Goal: Information Seeking & Learning: Learn about a topic

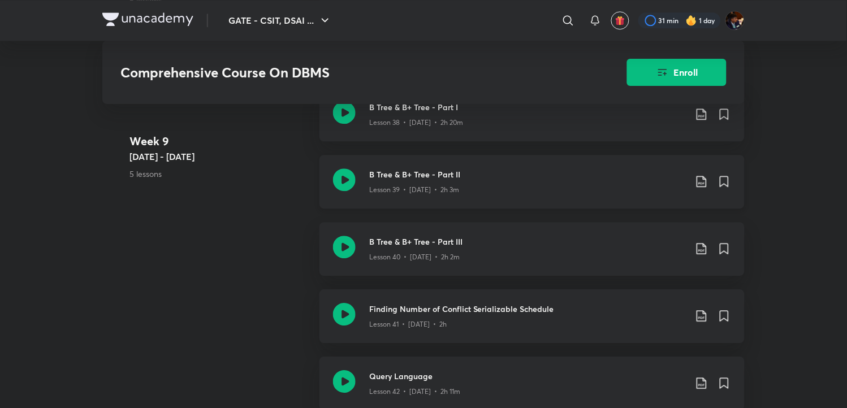
scroll to position [3434, 0]
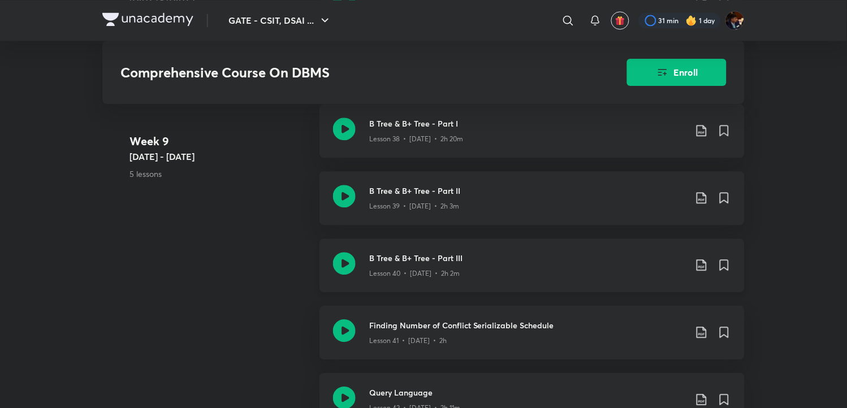
click at [699, 263] on icon at bounding box center [702, 266] width 14 height 14
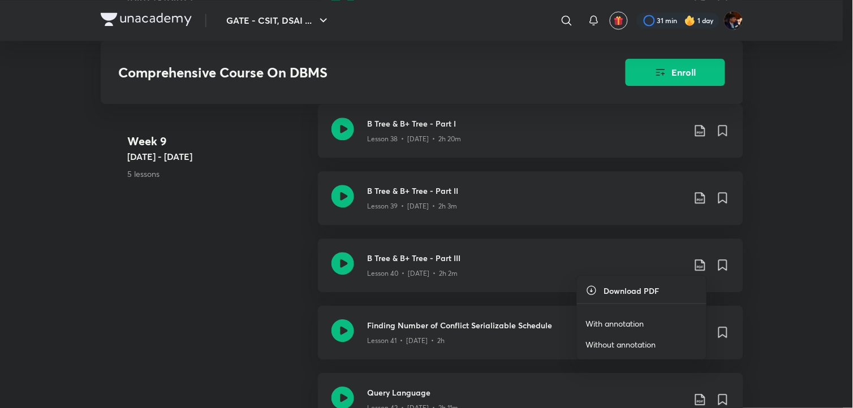
click at [620, 321] on p "With annotation" at bounding box center [615, 324] width 58 height 12
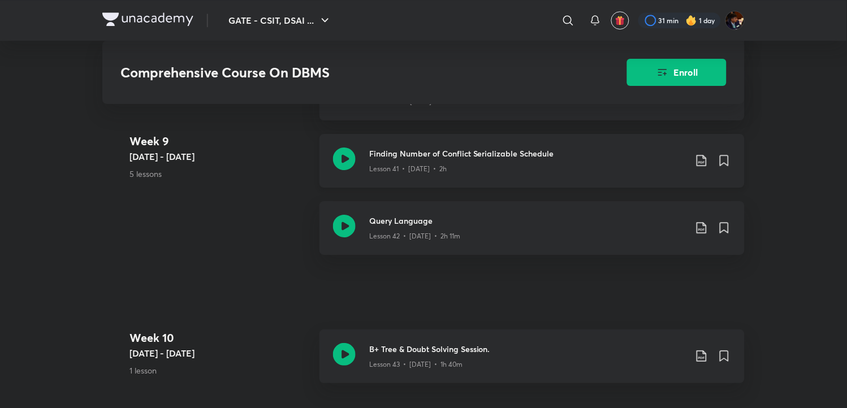
scroll to position [3623, 0]
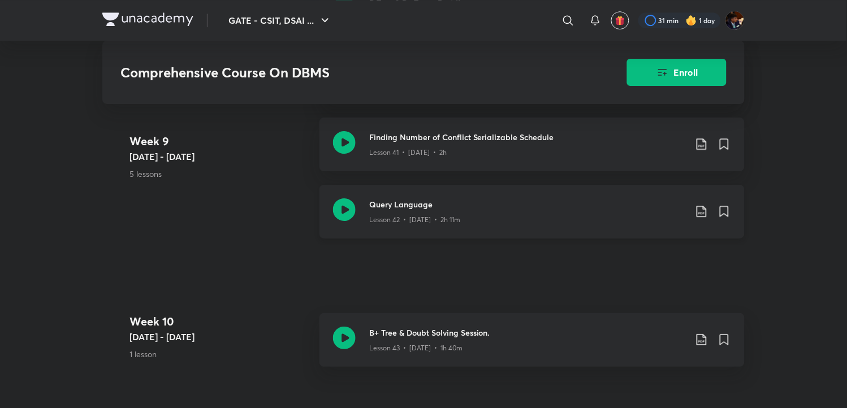
click at [700, 208] on icon at bounding box center [702, 212] width 14 height 14
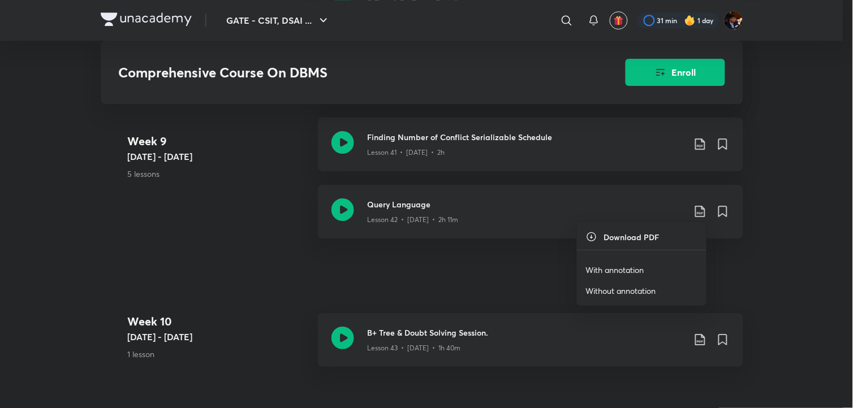
click at [603, 270] on p "With annotation" at bounding box center [615, 270] width 58 height 12
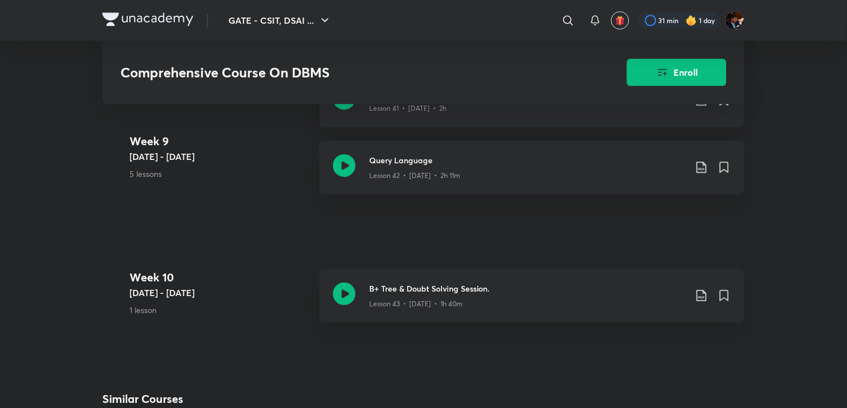
scroll to position [3686, 0]
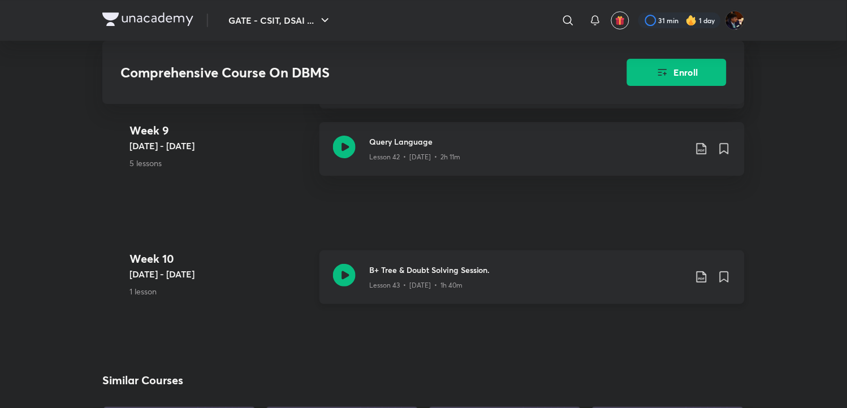
click at [343, 281] on icon at bounding box center [344, 275] width 23 height 23
click at [701, 275] on icon at bounding box center [702, 277] width 14 height 14
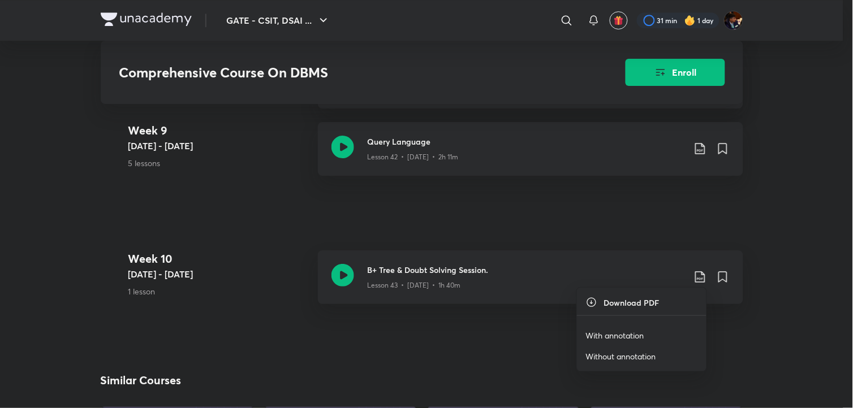
click at [600, 337] on p "With annotation" at bounding box center [615, 336] width 58 height 12
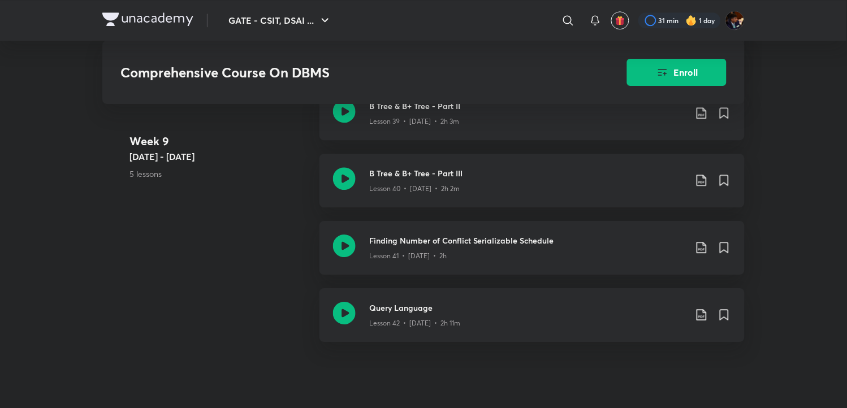
scroll to position [3560, 0]
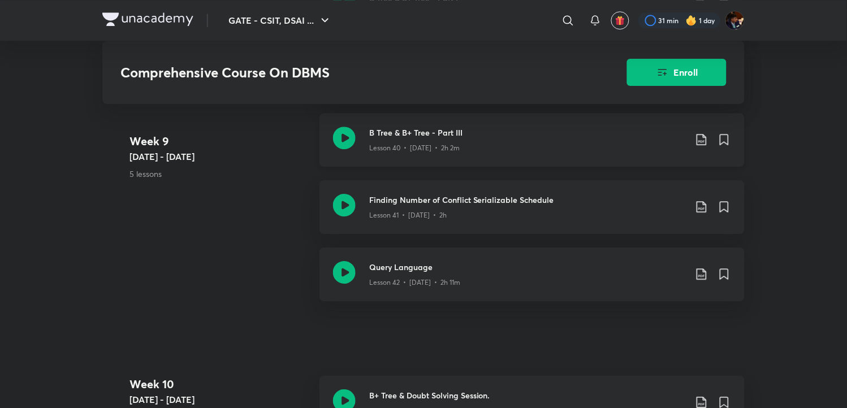
click at [698, 137] on icon at bounding box center [702, 140] width 14 height 14
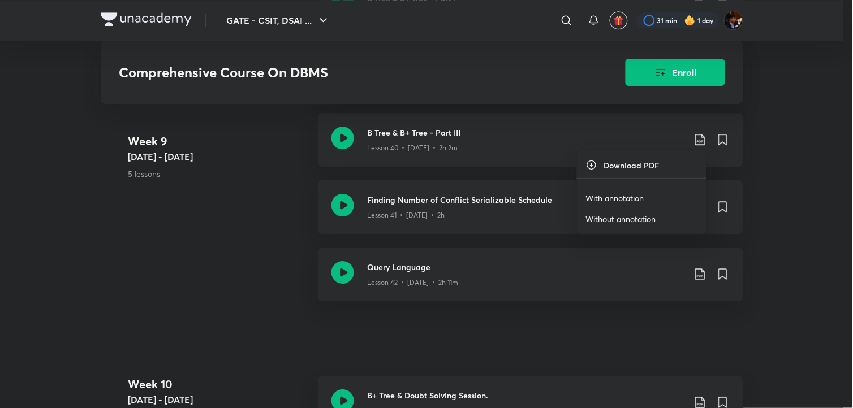
click at [618, 200] on p "With annotation" at bounding box center [615, 198] width 58 height 12
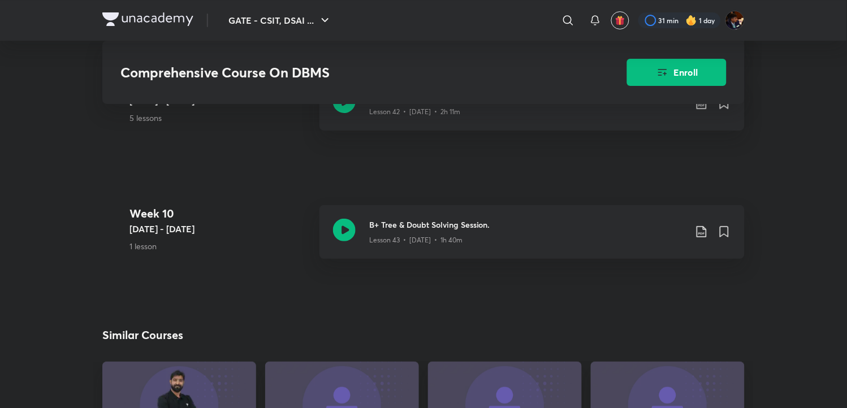
scroll to position [3748, 0]
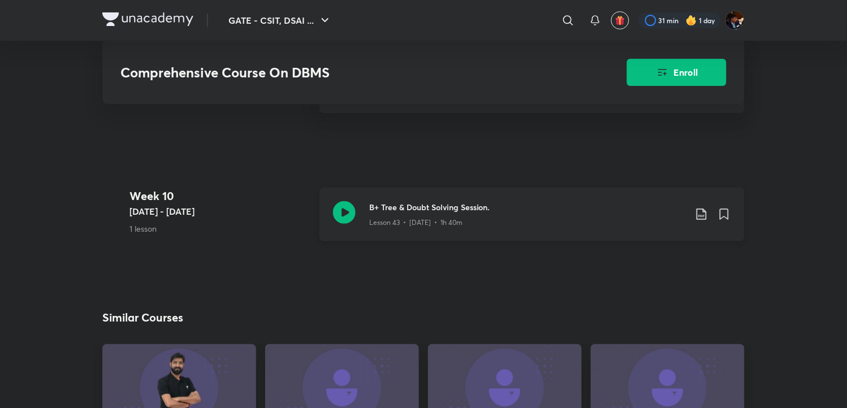
click at [348, 213] on icon at bounding box center [344, 212] width 23 height 23
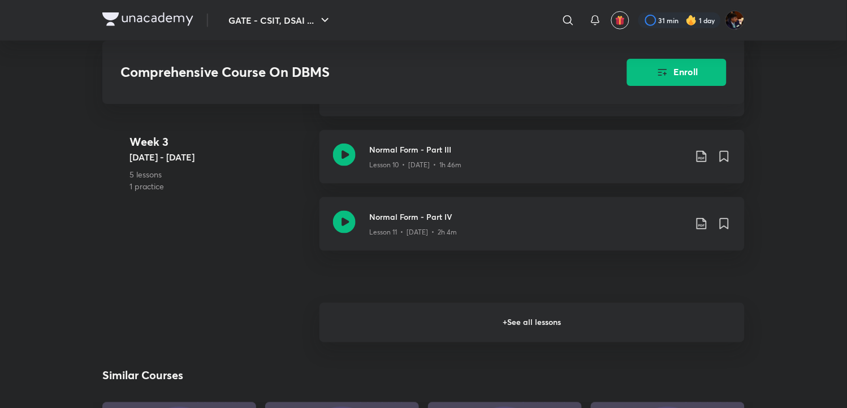
scroll to position [1131, 0]
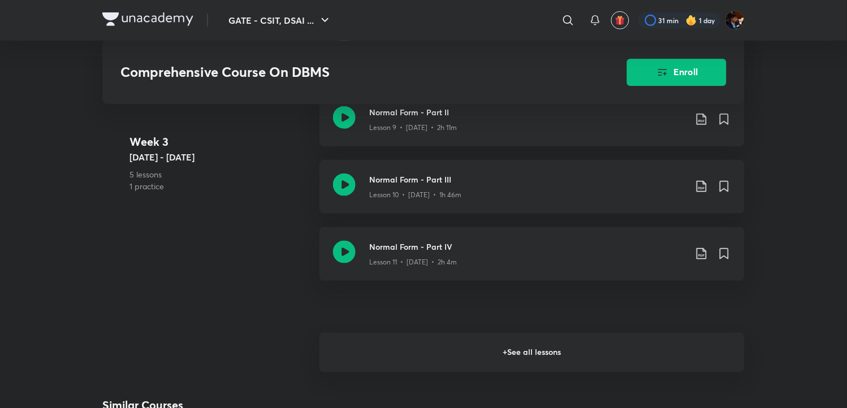
click at [483, 359] on h6 "+ See all lessons" at bounding box center [532, 353] width 425 height 40
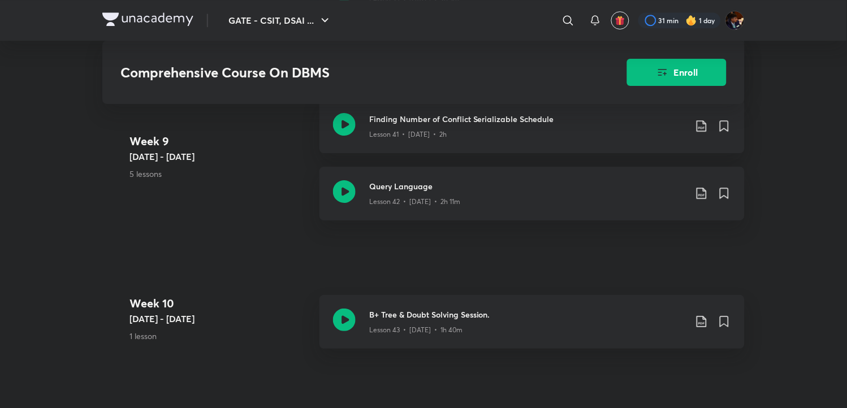
scroll to position [3583, 0]
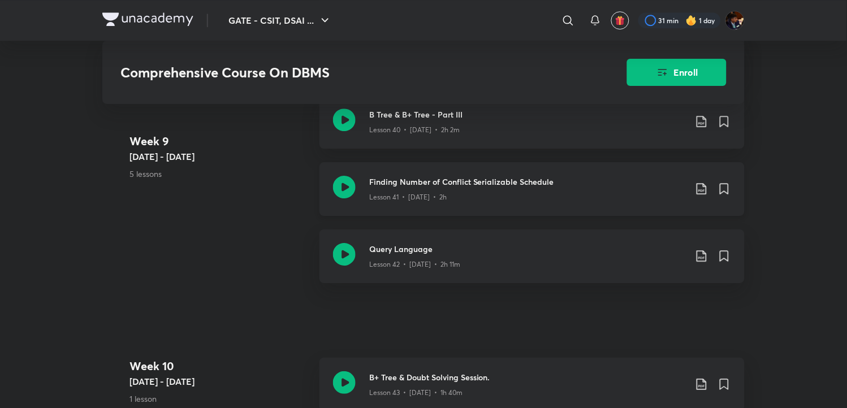
click at [699, 188] on icon at bounding box center [702, 189] width 14 height 14
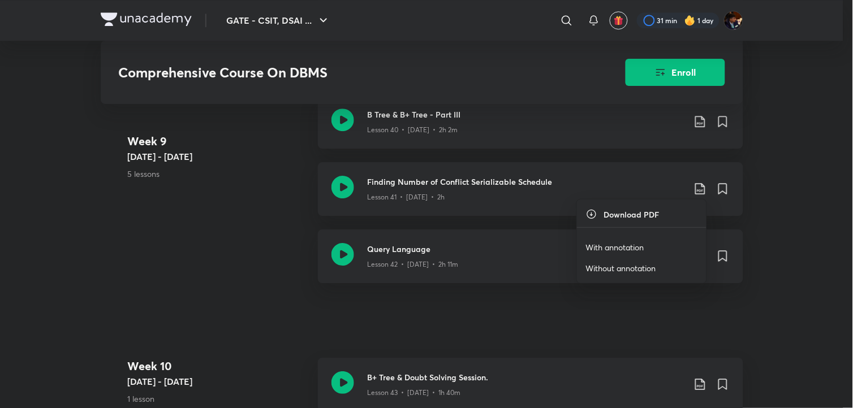
click at [632, 248] on p "With annotation" at bounding box center [615, 248] width 58 height 12
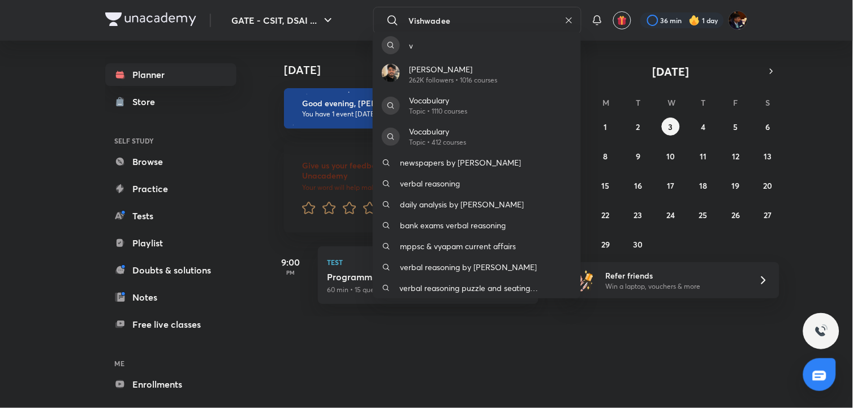
type input "[PERSON_NAME]"
